Goal: Task Accomplishment & Management: Use online tool/utility

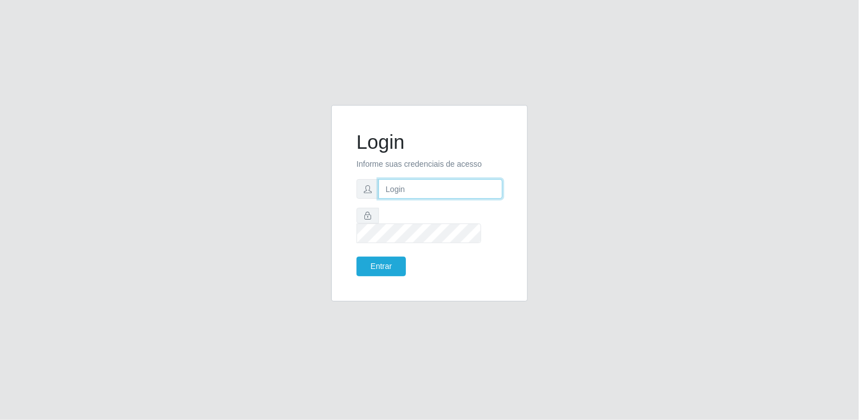
click at [416, 192] on input "text" at bounding box center [440, 189] width 124 height 20
type input "[EMAIL_ADDRESS][DOMAIN_NAME]"
click at [359, 267] on button "Entrar" at bounding box center [381, 267] width 49 height 20
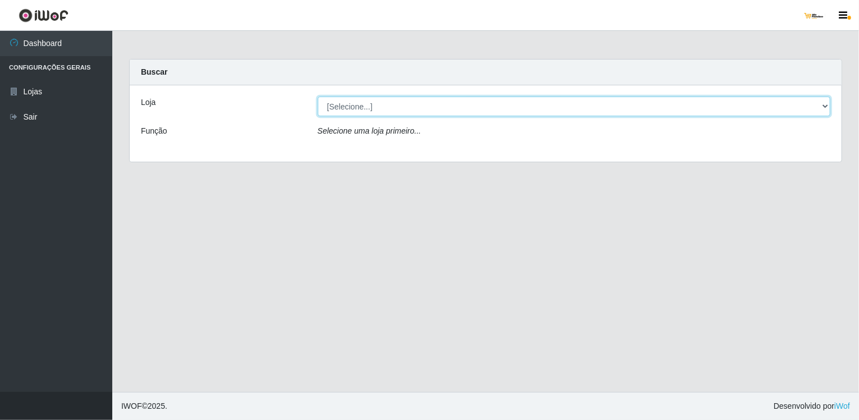
click at [465, 106] on select "[Selecione...] [GEOGRAPHIC_DATA]" at bounding box center [574, 107] width 513 height 20
select select "168"
click at [318, 97] on select "[Selecione...] [GEOGRAPHIC_DATA]" at bounding box center [574, 107] width 513 height 20
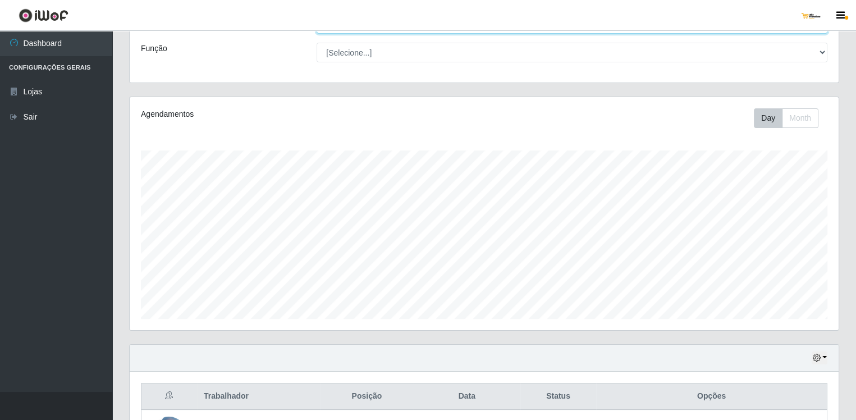
scroll to position [168, 0]
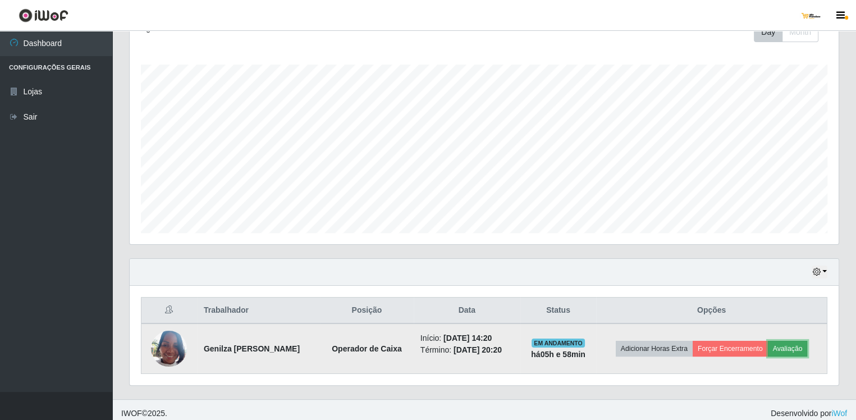
click at [787, 344] on button "Avaliação" at bounding box center [788, 349] width 40 height 16
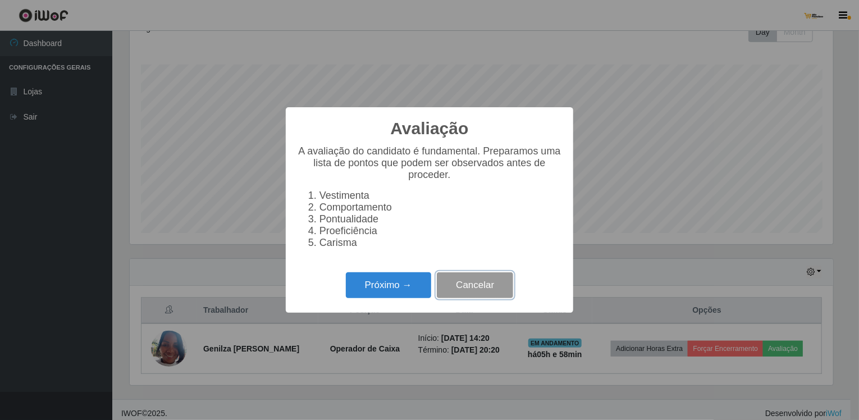
click at [496, 296] on button "Cancelar" at bounding box center [475, 285] width 76 height 26
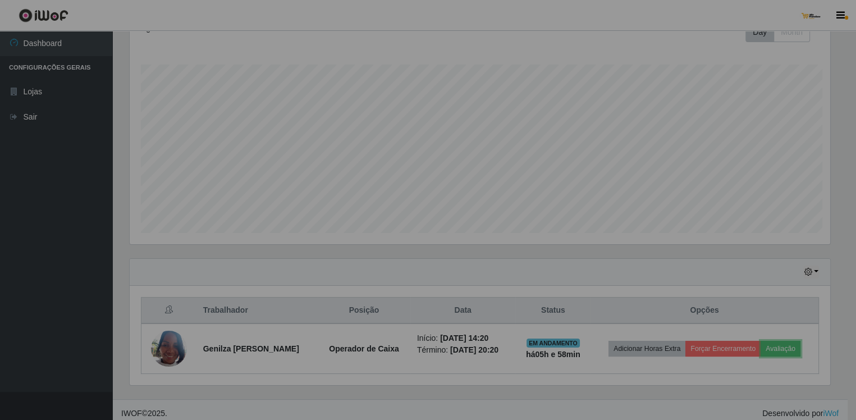
scroll to position [233, 709]
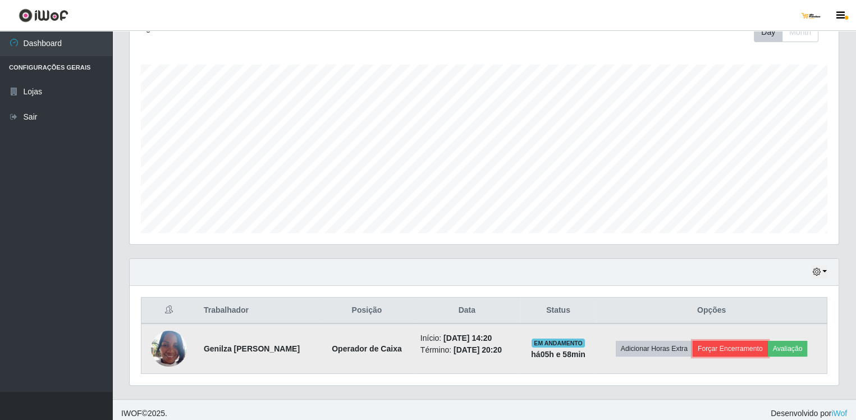
click at [720, 344] on button "Forçar Encerramento" at bounding box center [730, 349] width 75 height 16
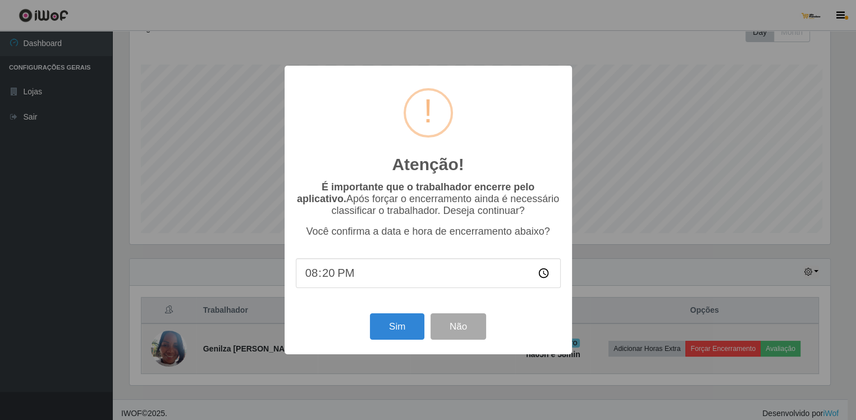
scroll to position [233, 704]
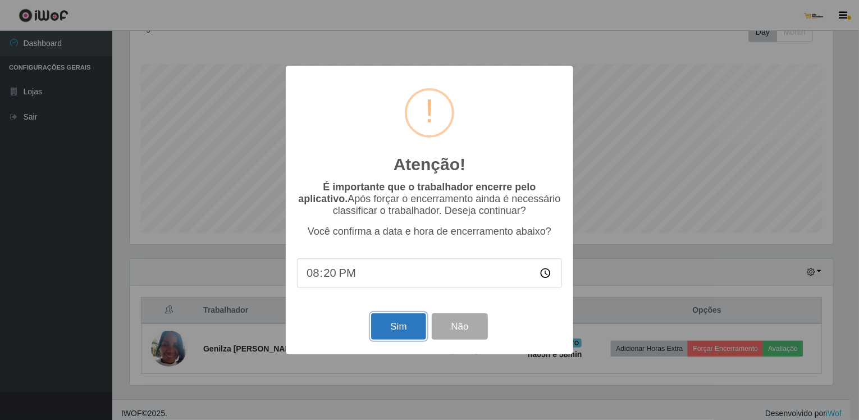
click at [403, 327] on button "Sim" at bounding box center [398, 326] width 54 height 26
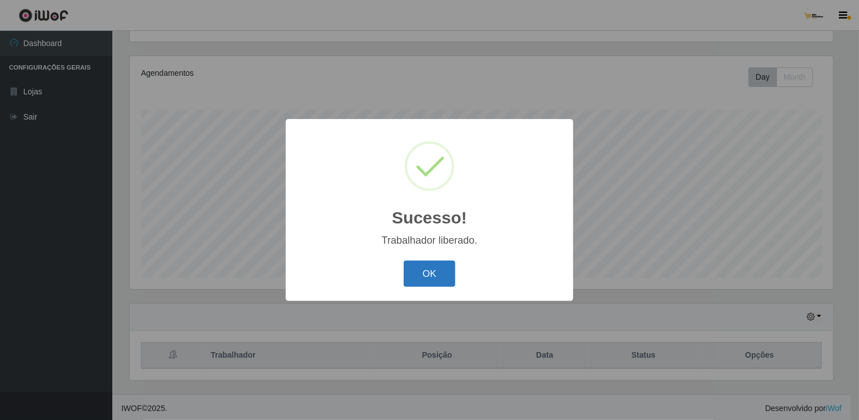
click at [444, 271] on button "OK" at bounding box center [430, 273] width 52 height 26
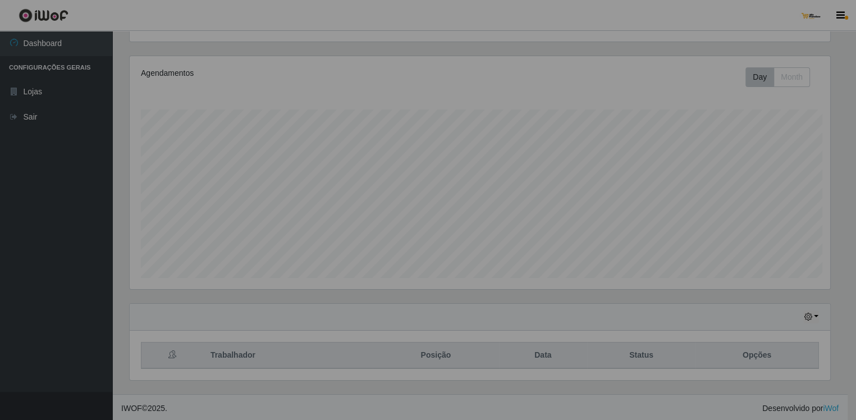
scroll to position [233, 709]
